Goal: Task Accomplishment & Management: Complete application form

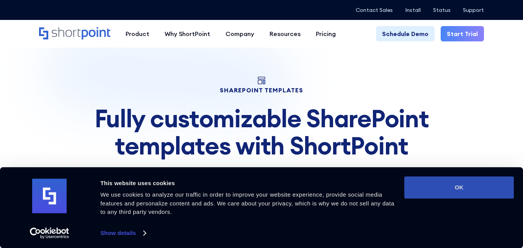
click at [479, 182] on button "OK" at bounding box center [460, 187] width 110 height 22
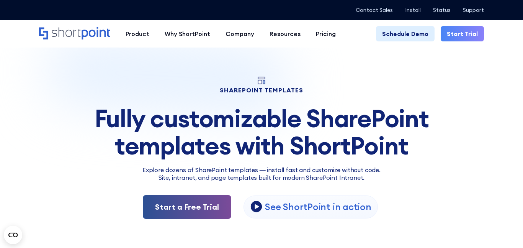
click at [218, 214] on link "Start a Free Trial" at bounding box center [187, 207] width 89 height 24
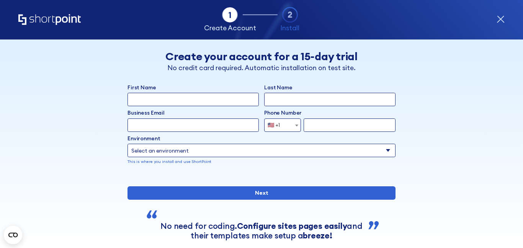
click at [202, 104] on input "First Name" at bounding box center [193, 99] width 131 height 13
type input "k"
type input "kate"
click at [288, 98] on input "Last Name" at bounding box center [329, 99] width 131 height 13
type input "lee"
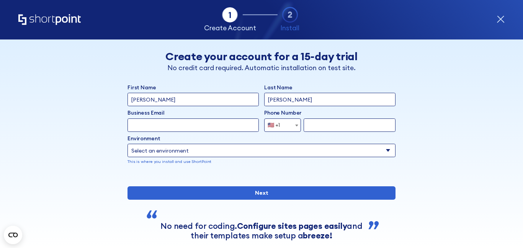
drag, startPoint x: 188, startPoint y: 95, endPoint x: 58, endPoint y: 91, distance: 130.3
click at [58, 91] on div "Back Back Create your account for a 15-day trial No credit card required. Autom…" at bounding box center [262, 154] width 410 height 230
drag, startPoint x: 322, startPoint y: 97, endPoint x: 95, endPoint y: 120, distance: 228.0
click at [95, 120] on div "Back Back Create your account for a 15-day trial No credit card required. Autom…" at bounding box center [262, 154] width 410 height 230
